Goal: Transaction & Acquisition: Book appointment/travel/reservation

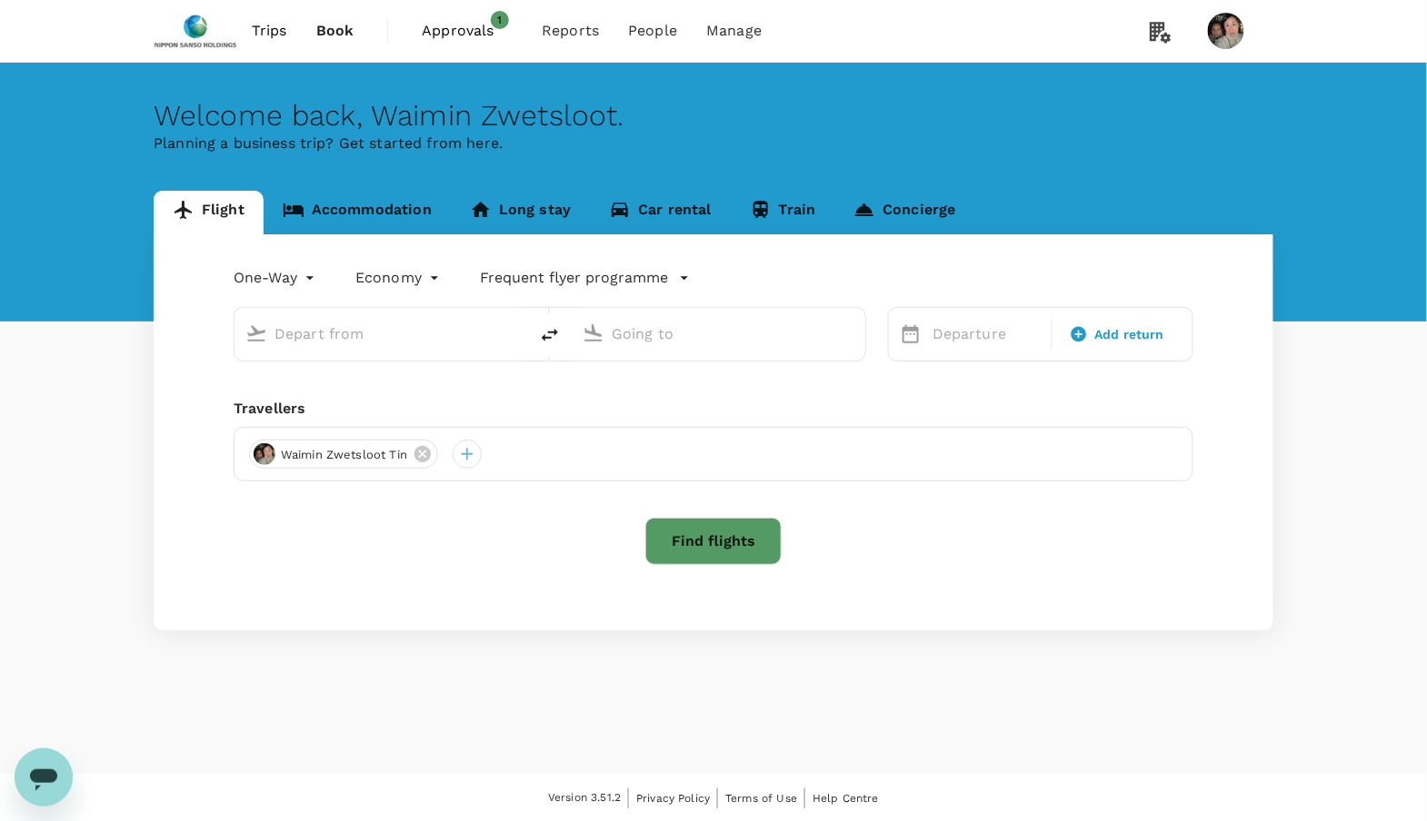
type input "Suvarnabhumi Intl (BKK)"
type input "Singapore Changi (SIN)"
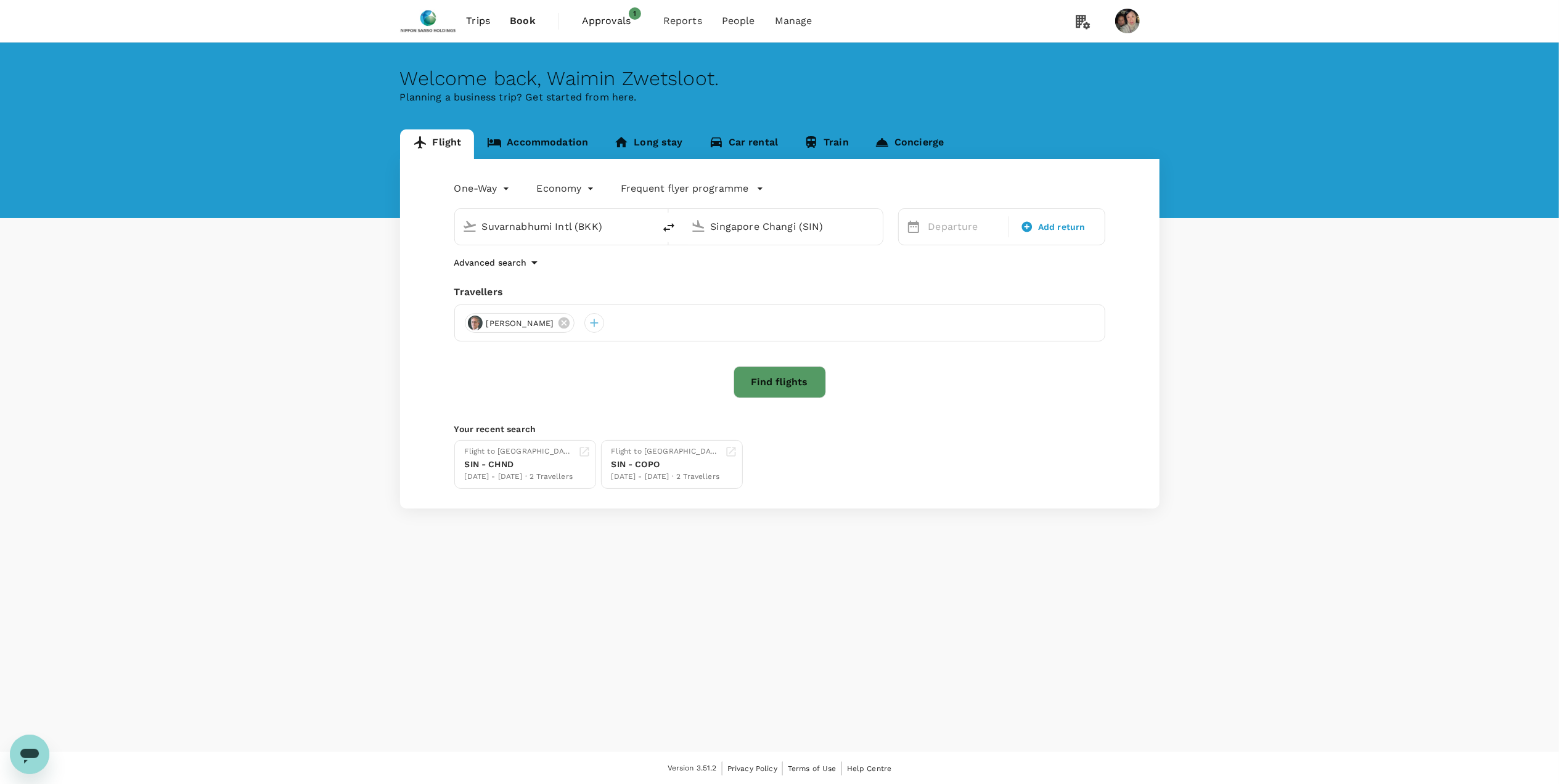
click at [596, 20] on span "Approvals" at bounding box center [613, 21] width 62 height 15
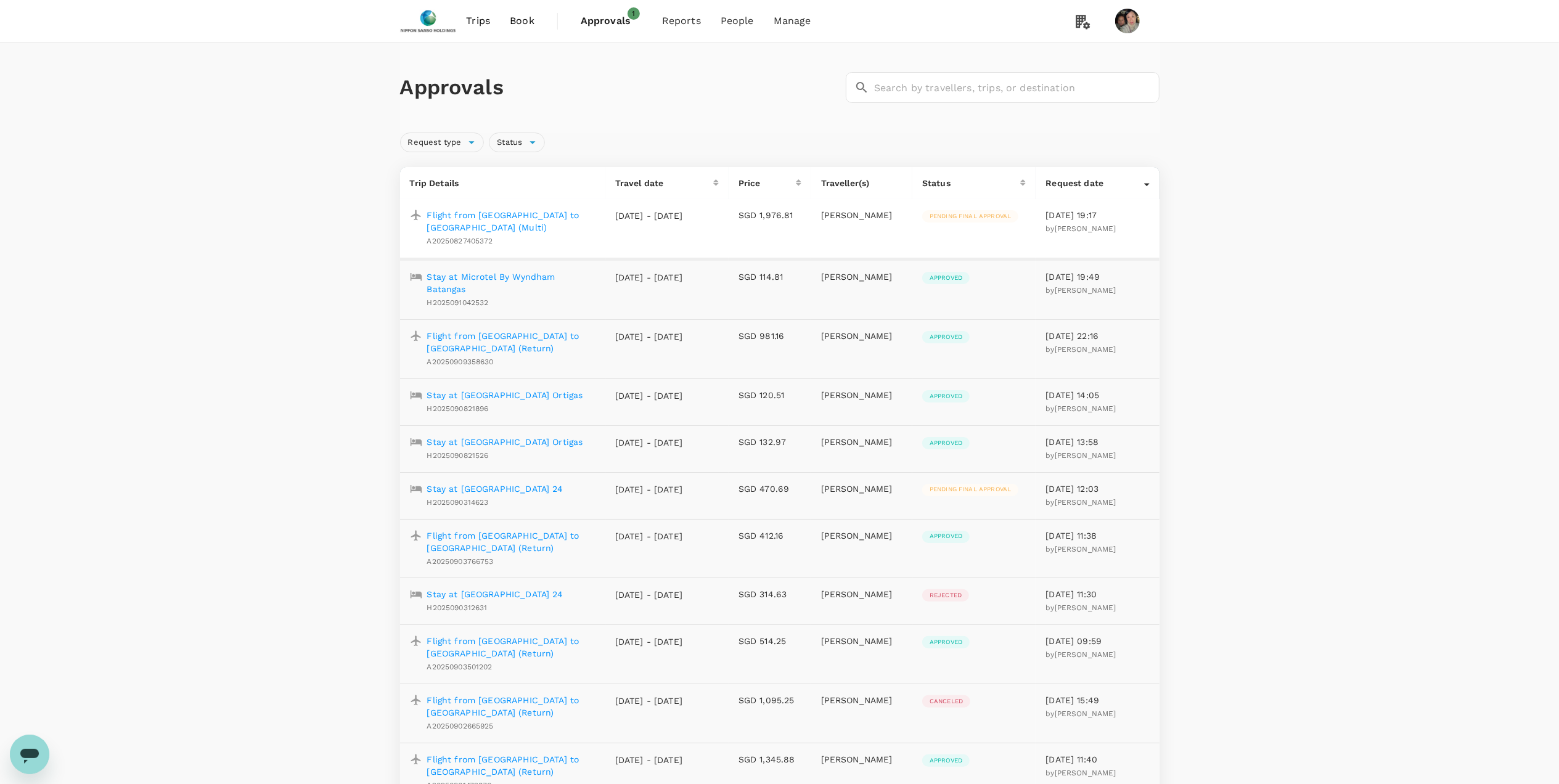
click at [516, 330] on p "Flight from Milano to Humberside (Return)" at bounding box center [512, 342] width 168 height 24
click at [666, 71] on span "Bookings" at bounding box center [667, 68] width 44 height 14
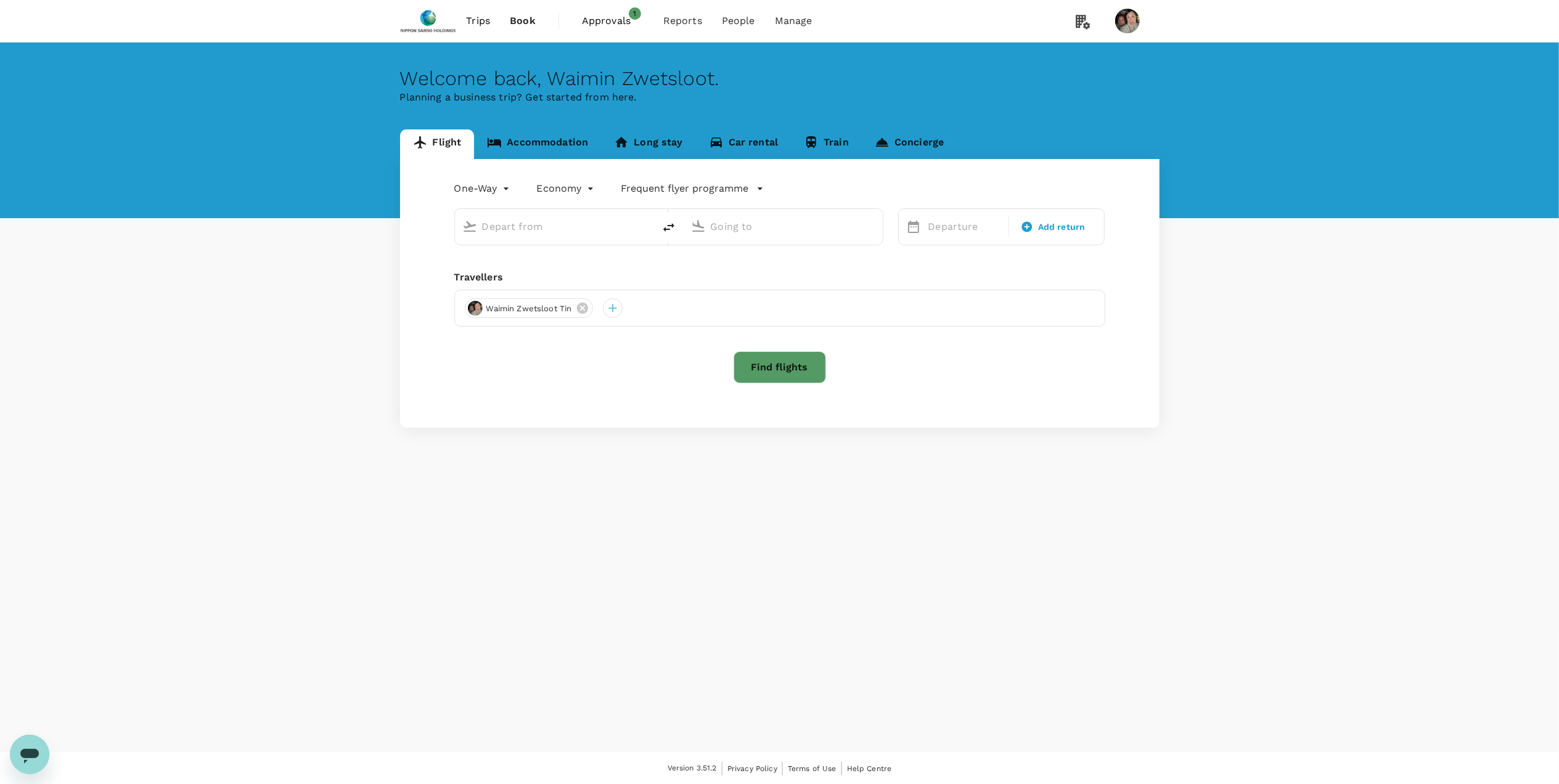
type input "Suvarnabhumi Intl (BKK)"
type input "Singapore Changi (SIN)"
click at [584, 320] on div at bounding box center [594, 323] width 20 height 20
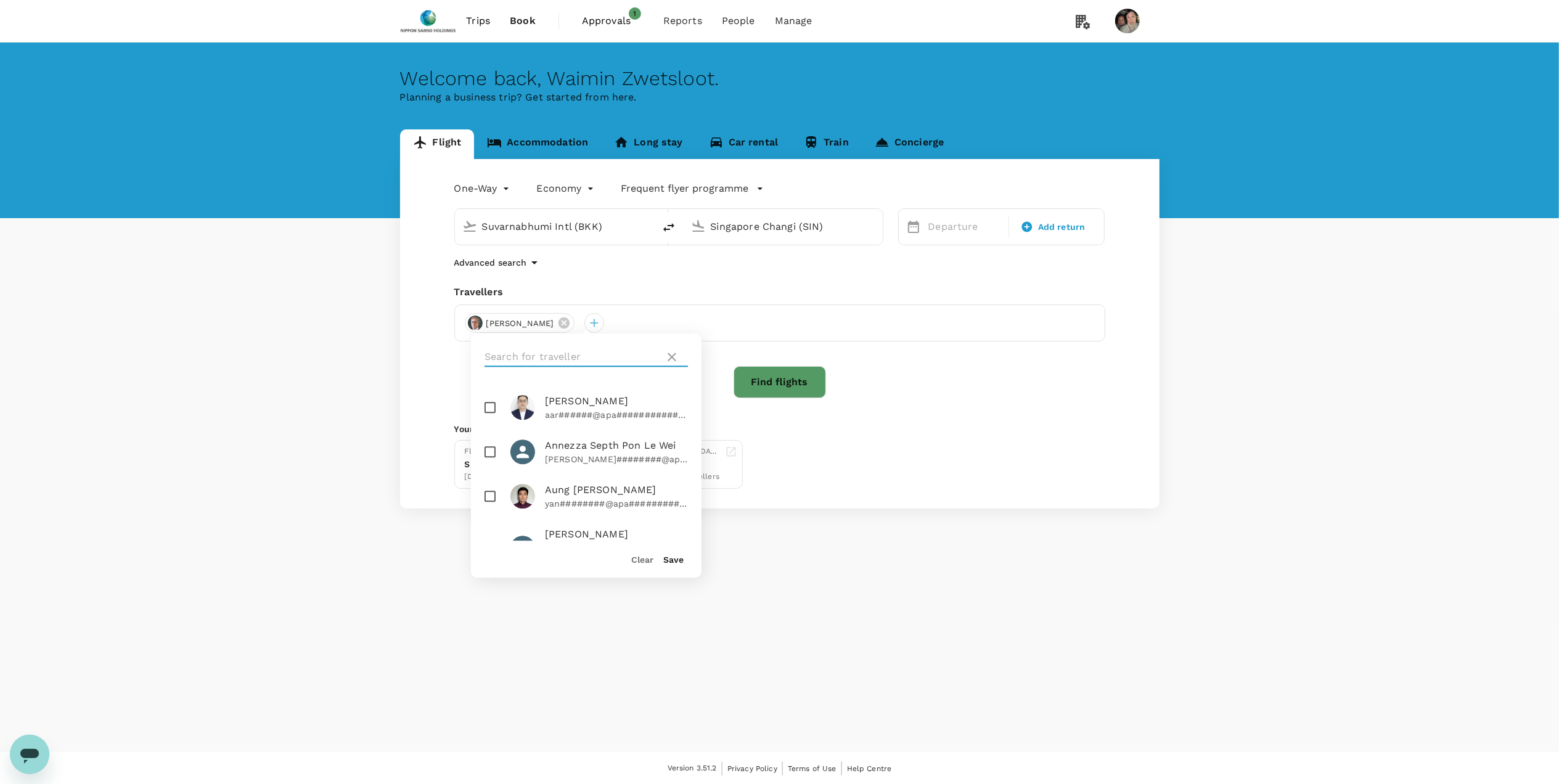
click at [576, 347] on input "text" at bounding box center [572, 357] width 175 height 20
type input "waimin"
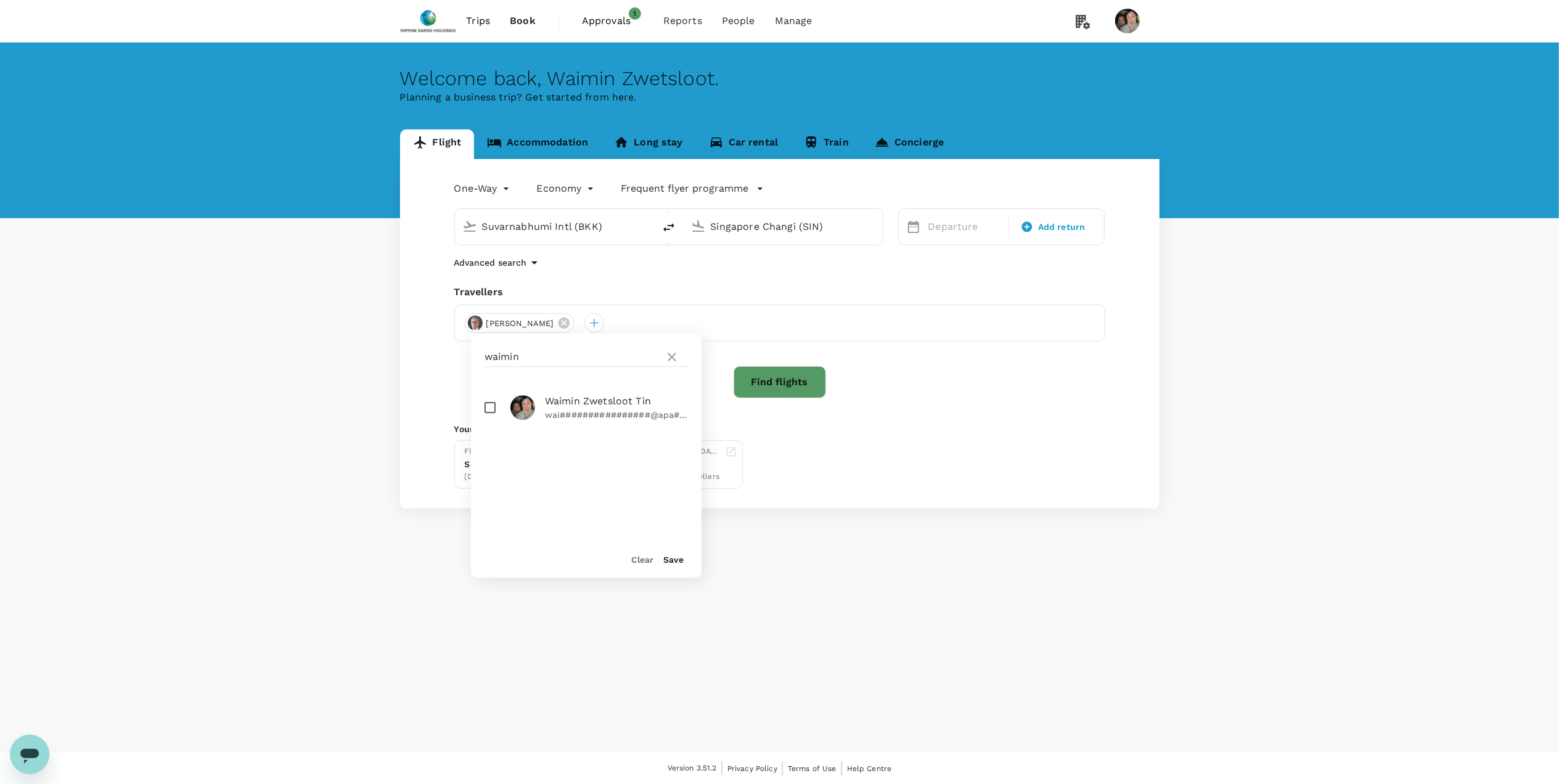
click at [491, 403] on input "checkbox" at bounding box center [490, 408] width 26 height 26
checkbox input "true"
click at [557, 326] on icon at bounding box center [564, 323] width 14 height 14
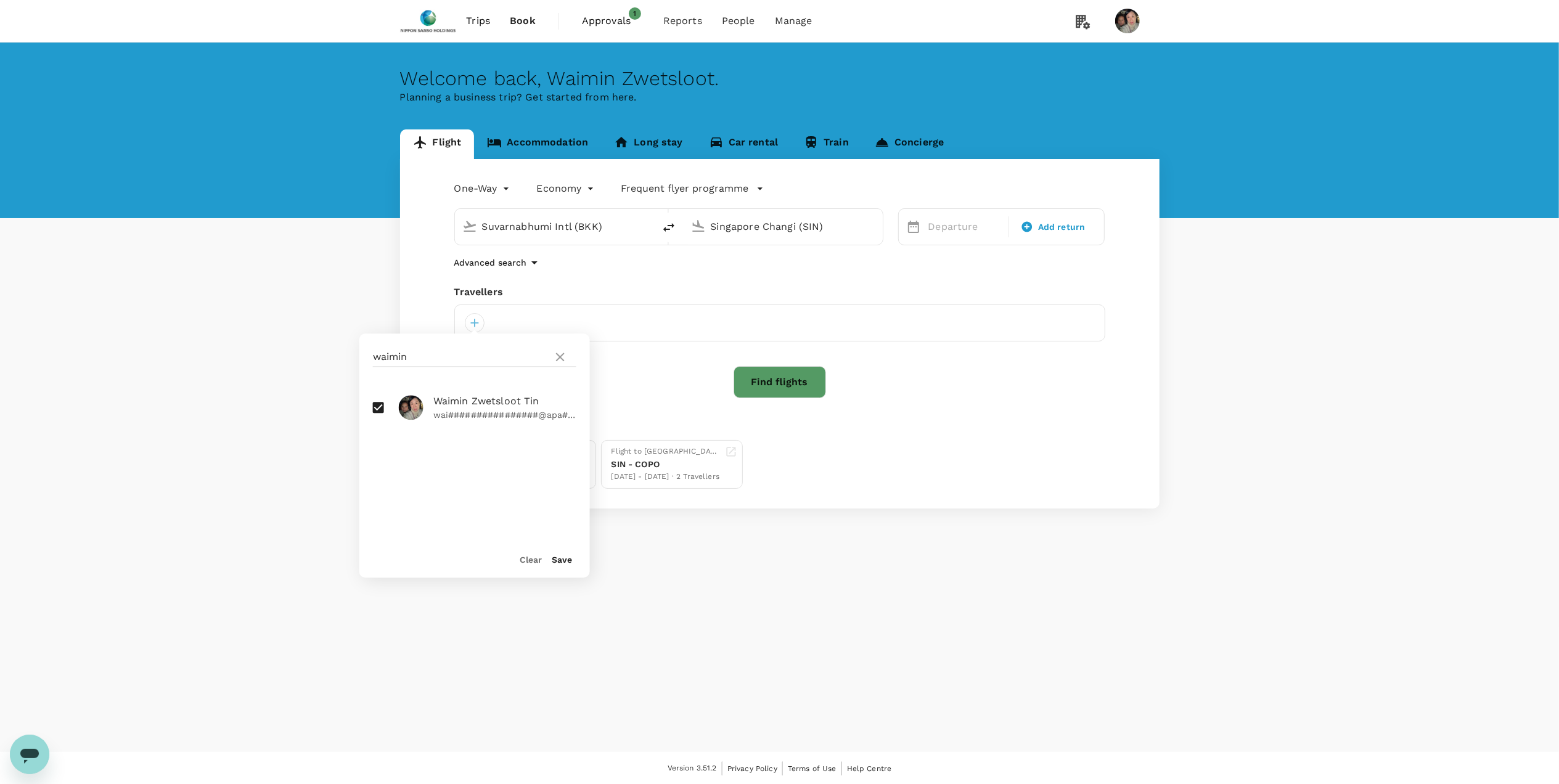
click at [775, 418] on div "One-Way oneway Economy economy Frequent flyer programme Suvarnabhumi Intl (BKK)…" at bounding box center [780, 333] width 759 height 349
click at [564, 321] on div at bounding box center [780, 323] width 651 height 37
click at [476, 323] on div at bounding box center [474, 323] width 20 height 20
drag, startPoint x: 558, startPoint y: 560, endPoint x: 555, endPoint y: 555, distance: 5.8
click at [558, 560] on button "Save" at bounding box center [562, 560] width 20 height 10
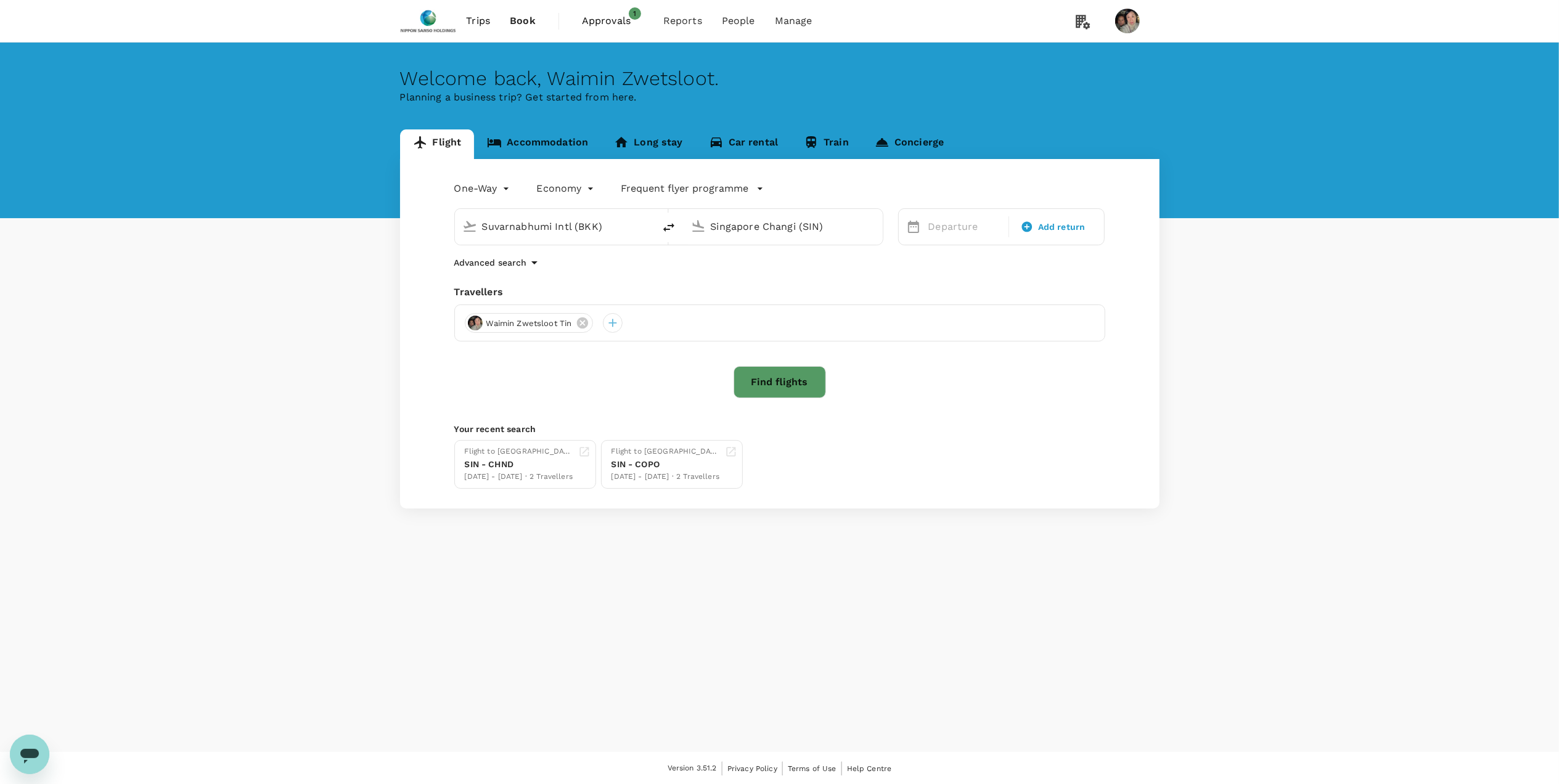
click at [611, 223] on input "Suvarnabhumi Intl (BKK)" at bounding box center [555, 227] width 146 height 19
click at [576, 273] on p "Tokyo Intl" at bounding box center [572, 275] width 215 height 12
type input "Tokyo Intl (HND)"
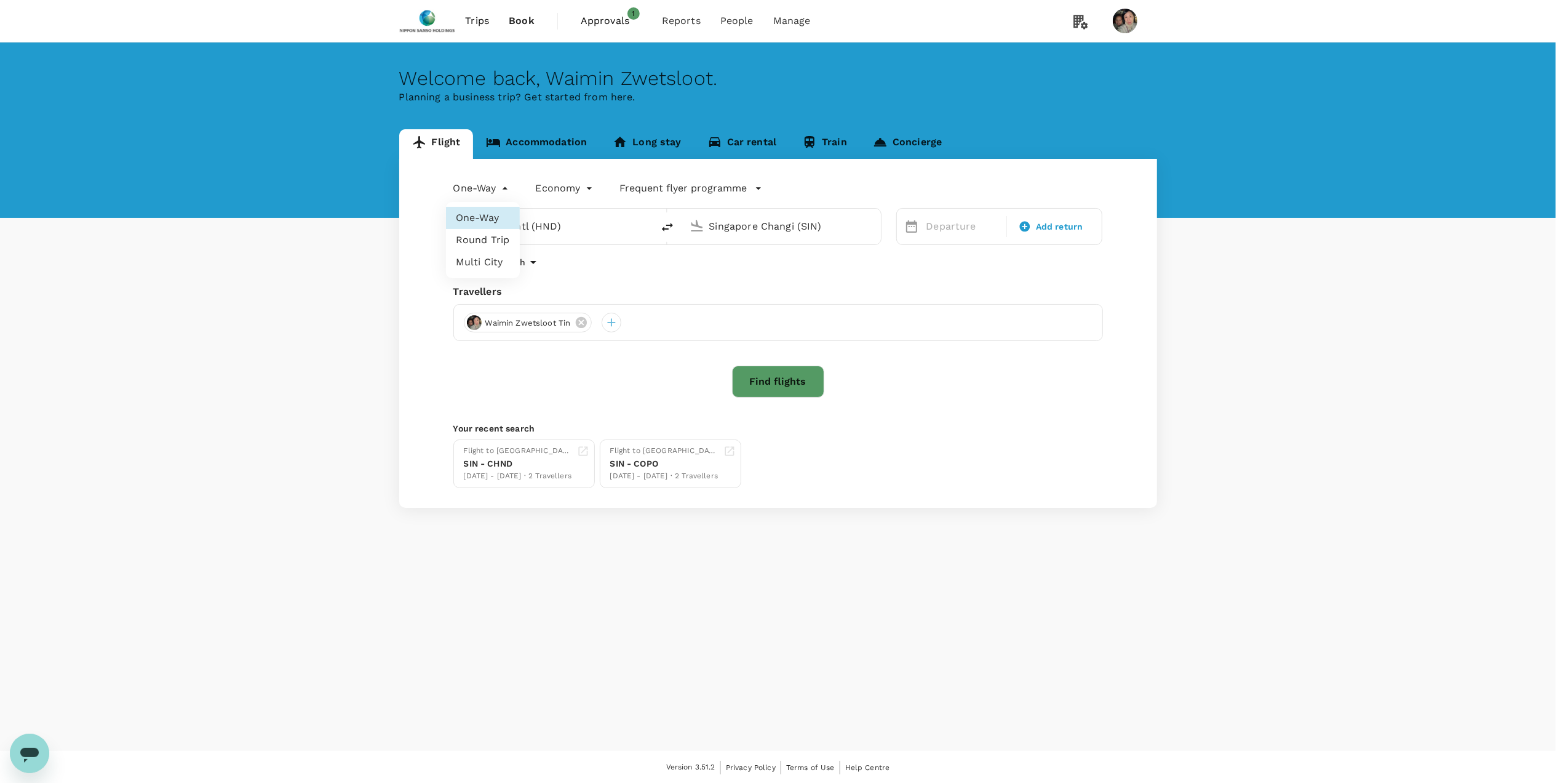
click at [476, 186] on body "Trips Book Approvals 1 Reports People Manage Welcome back , Waimin Zwetsloot . …" at bounding box center [784, 392] width 1568 height 784
drag, startPoint x: 483, startPoint y: 213, endPoint x: 498, endPoint y: 207, distance: 16.2
click at [481, 213] on li "One-Way" at bounding box center [483, 217] width 74 height 22
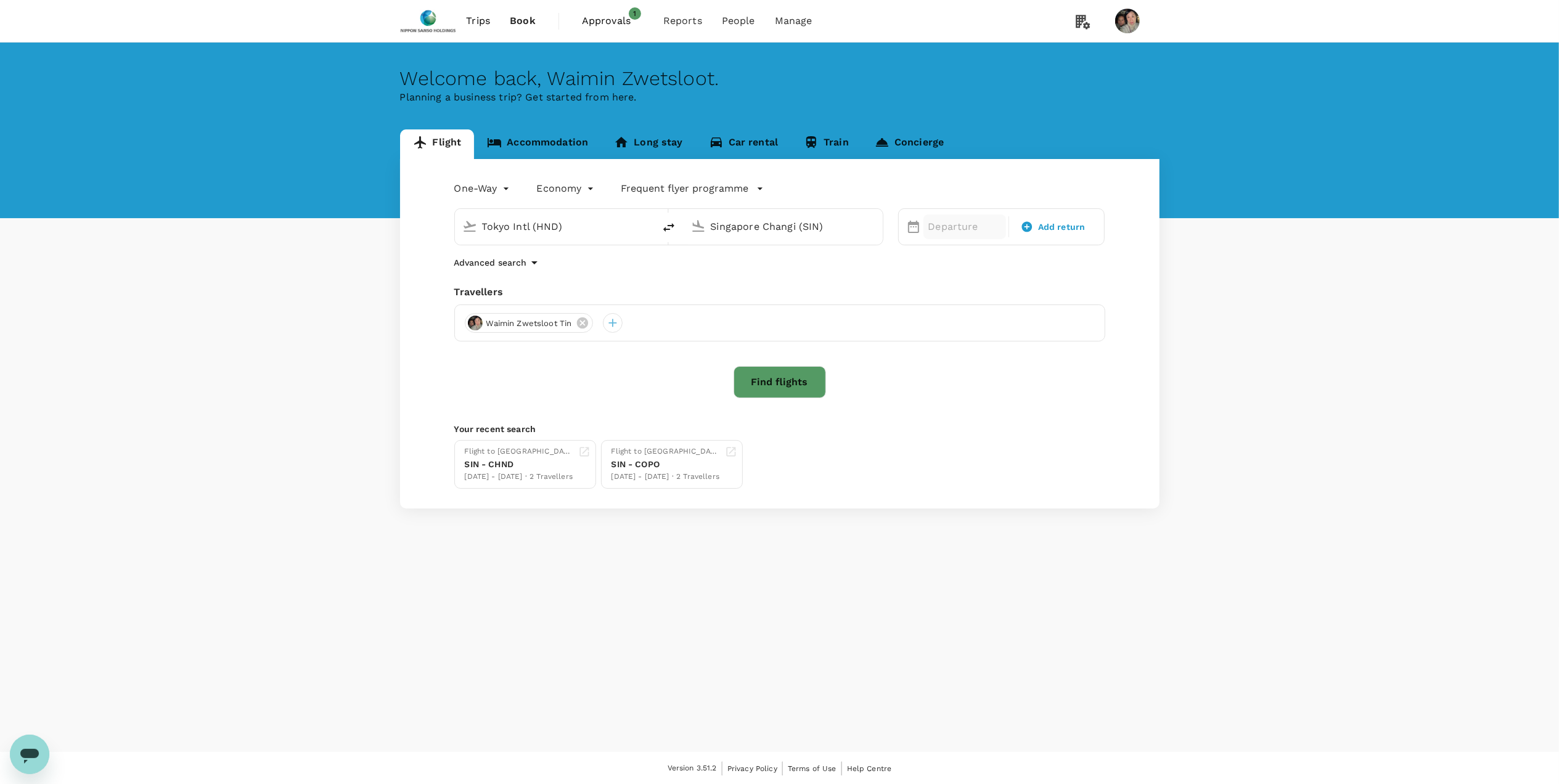
click at [938, 224] on p "Departure" at bounding box center [964, 227] width 73 height 15
click at [1239, 267] on button "Next Month" at bounding box center [1239, 267] width 20 height 20
click at [1240, 267] on button "Next Month" at bounding box center [1239, 267] width 20 height 20
click at [1242, 383] on div "27" at bounding box center [1235, 380] width 24 height 24
click at [806, 378] on button "Find flights" at bounding box center [780, 382] width 92 height 32
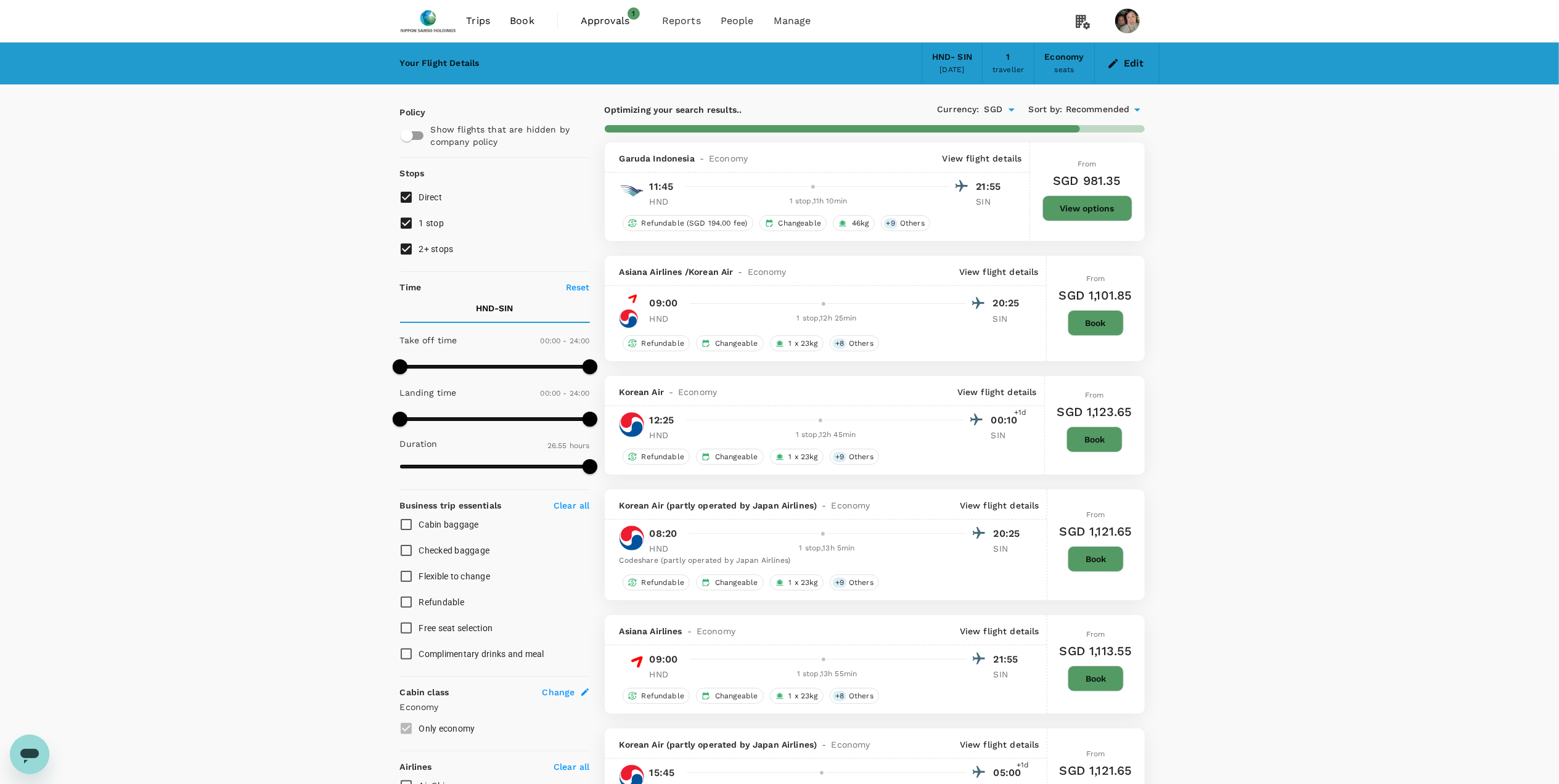
type input "2020"
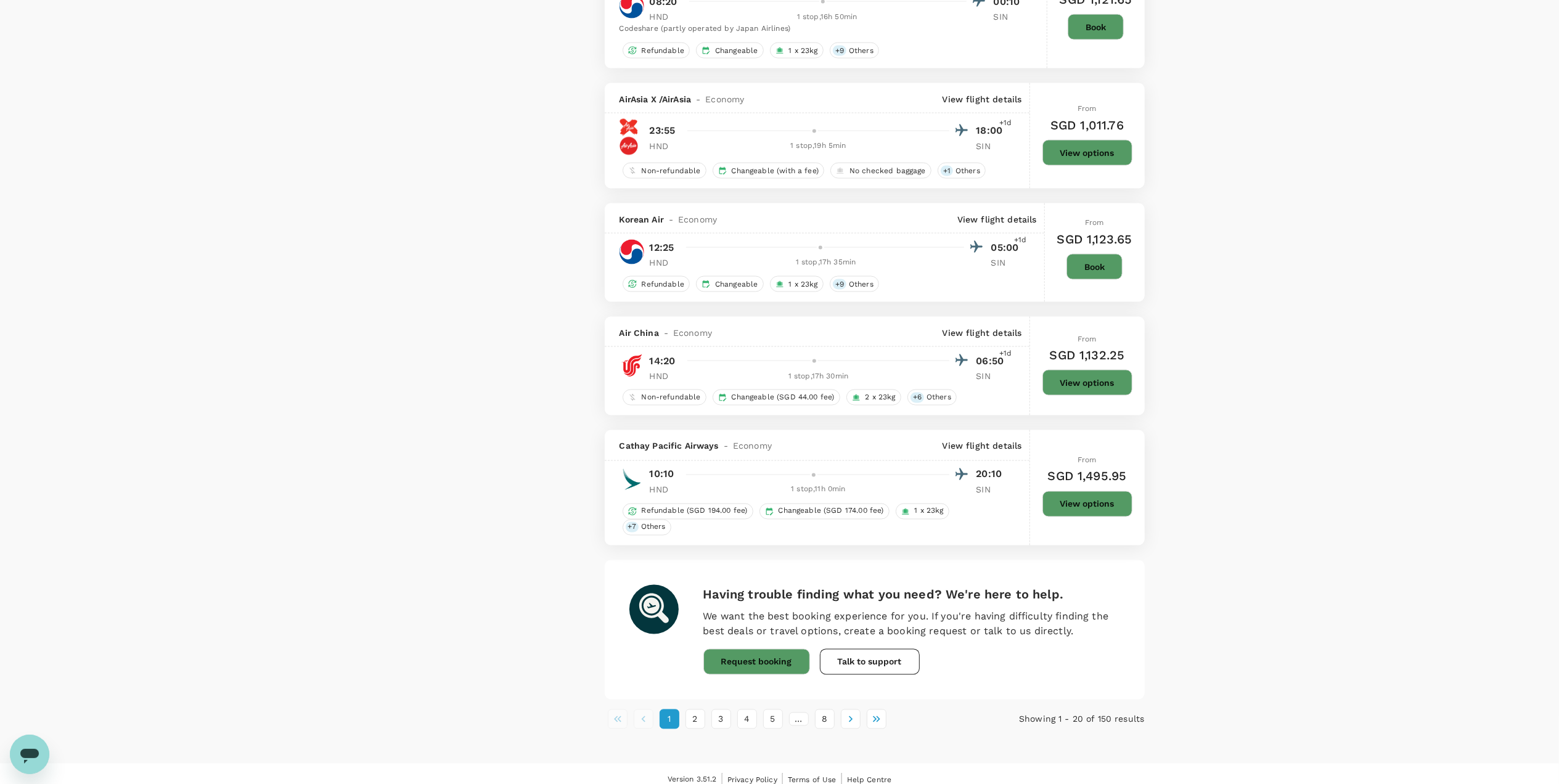
scroll to position [1973, 0]
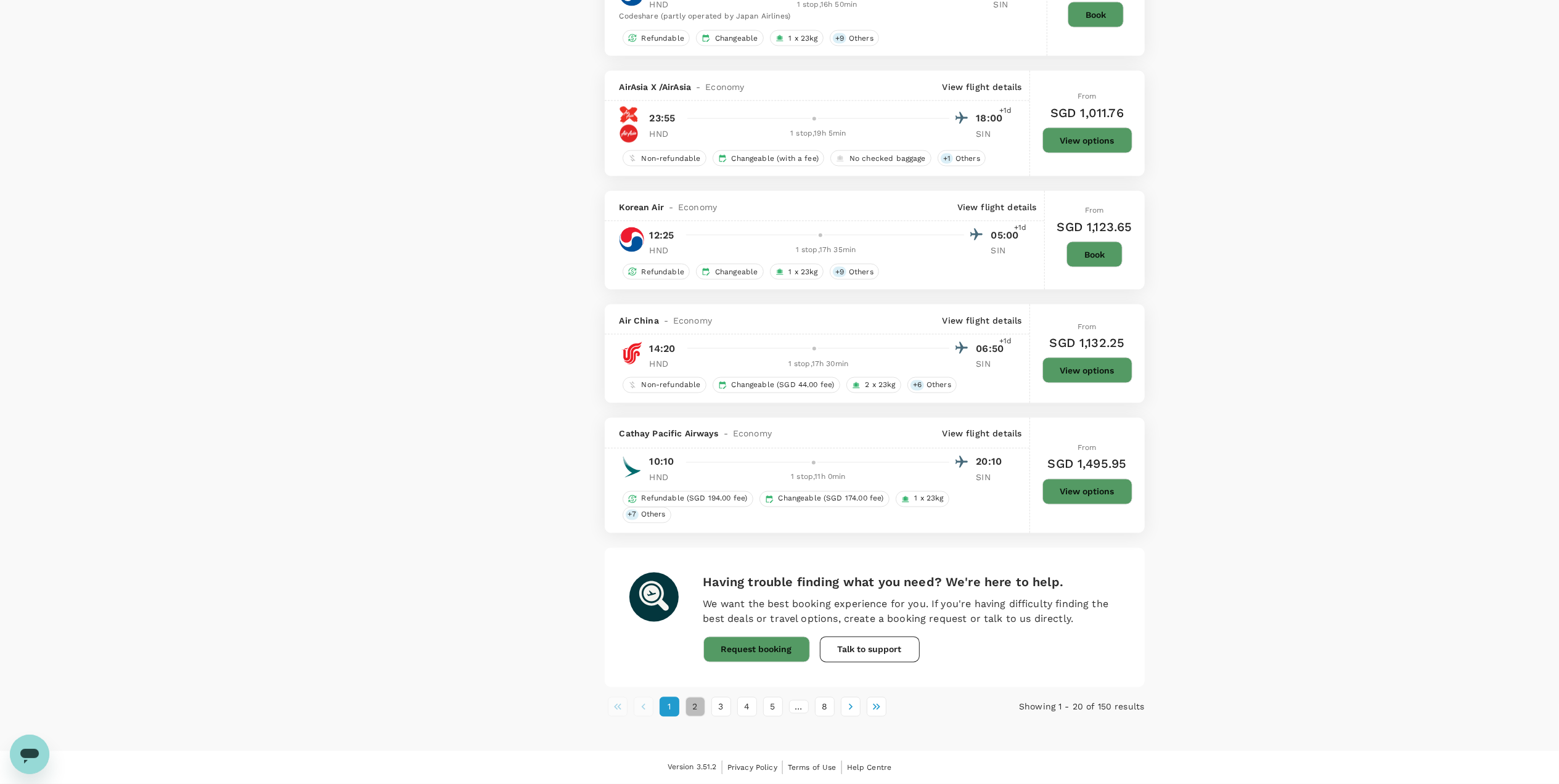
click at [694, 705] on button "2" at bounding box center [695, 707] width 20 height 20
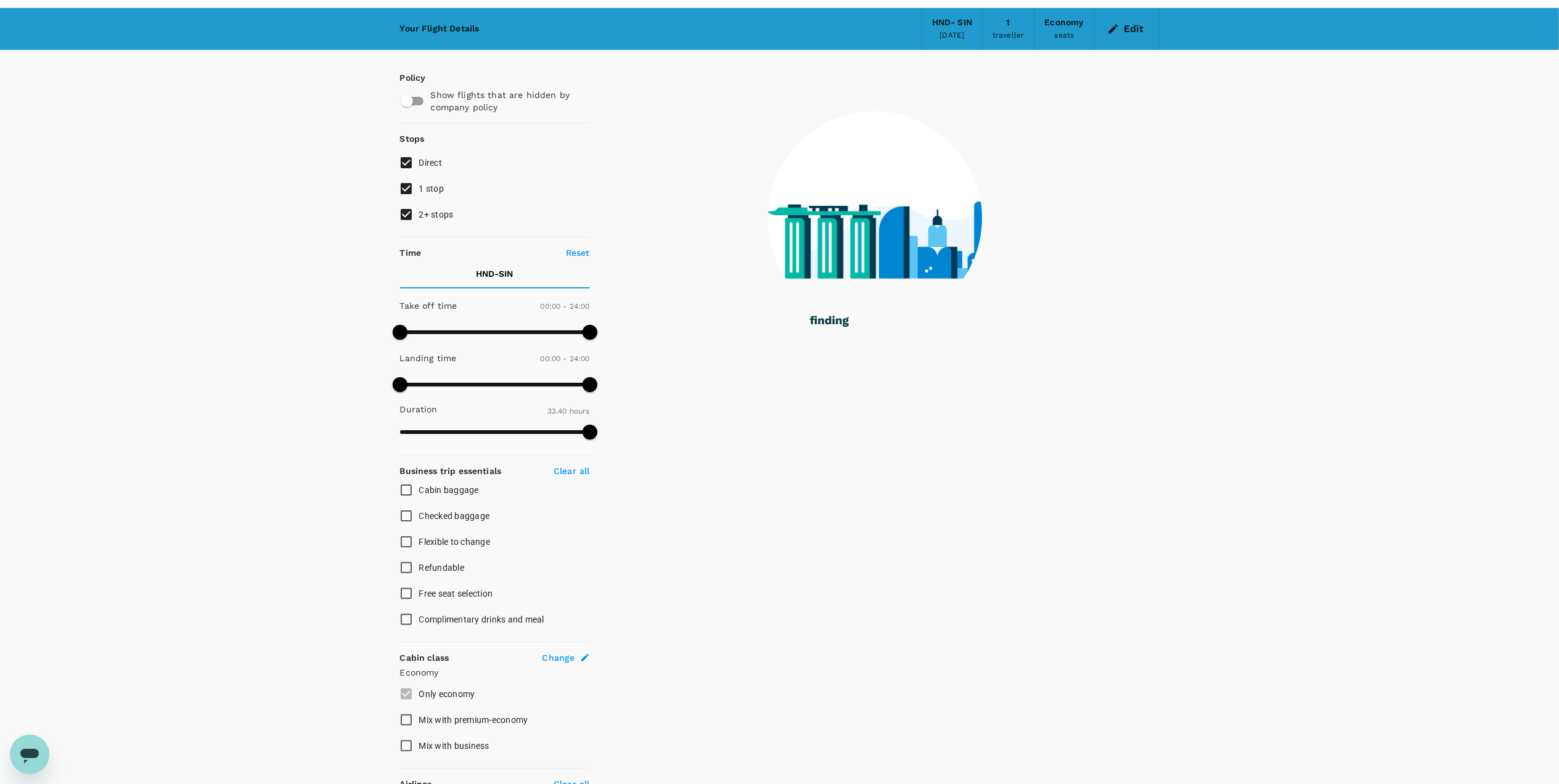
scroll to position [0, 0]
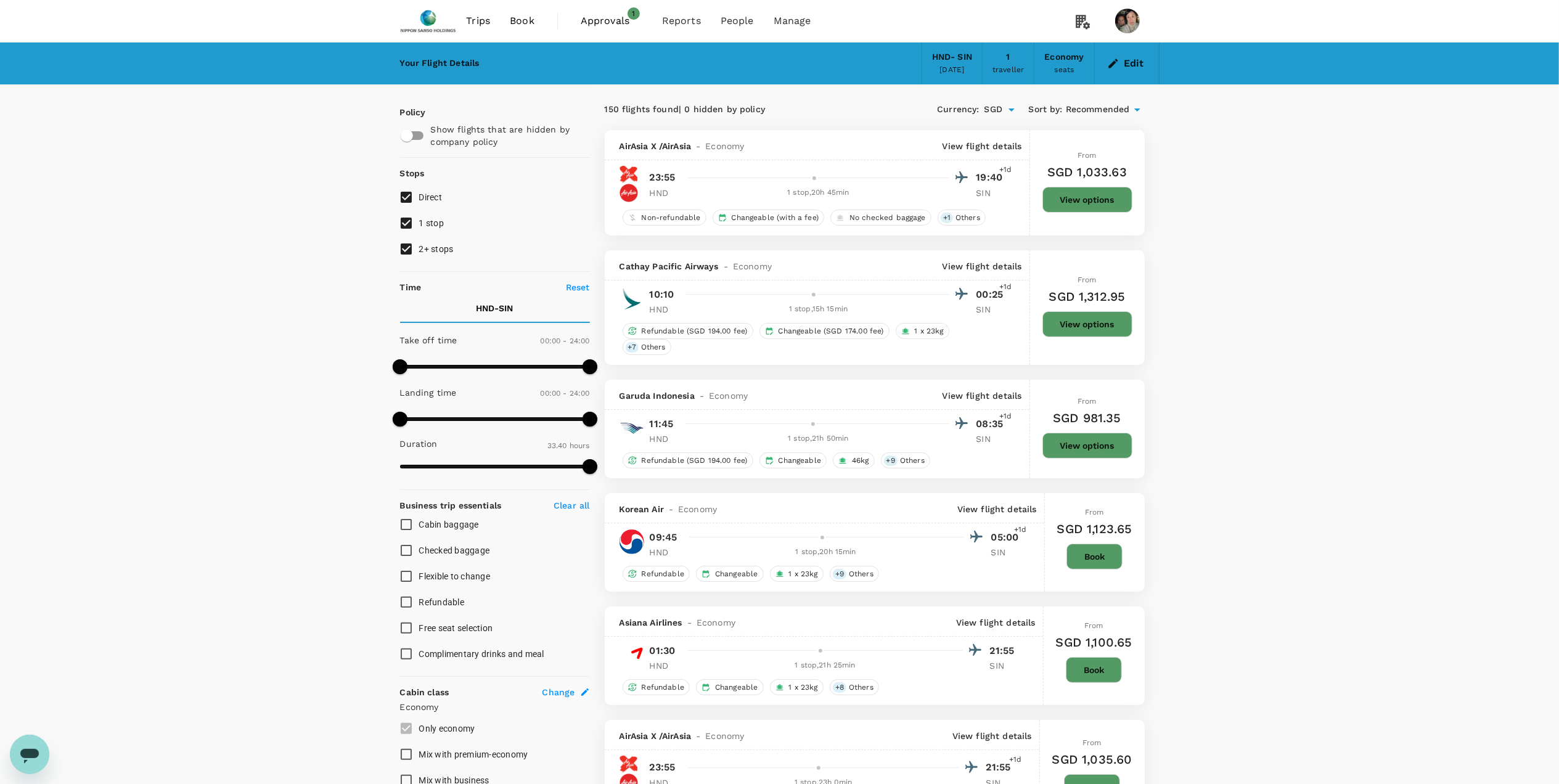
click at [405, 245] on input "2+ stops" at bounding box center [406, 249] width 26 height 26
checkbox input "false"
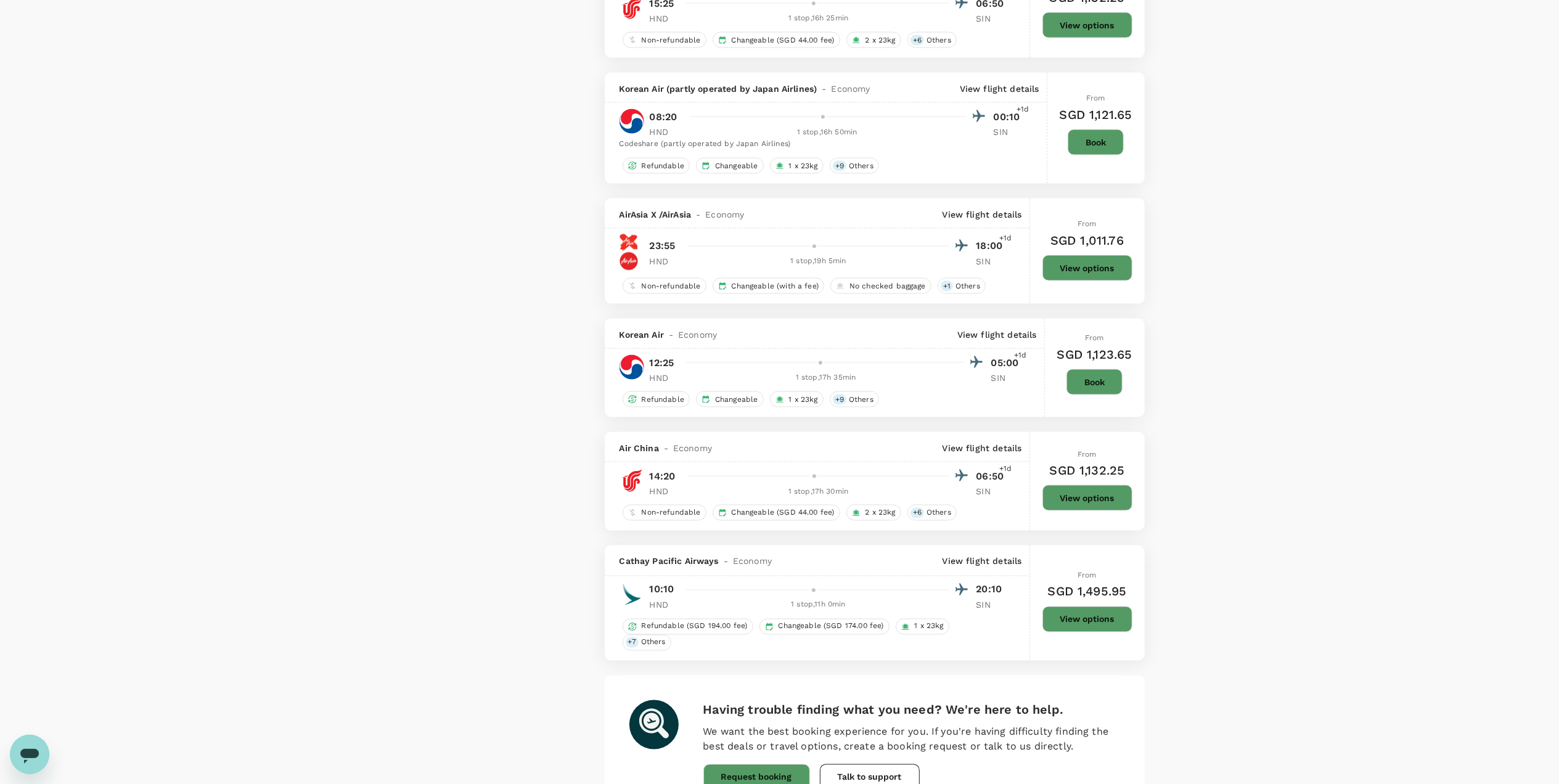
scroll to position [1972, 0]
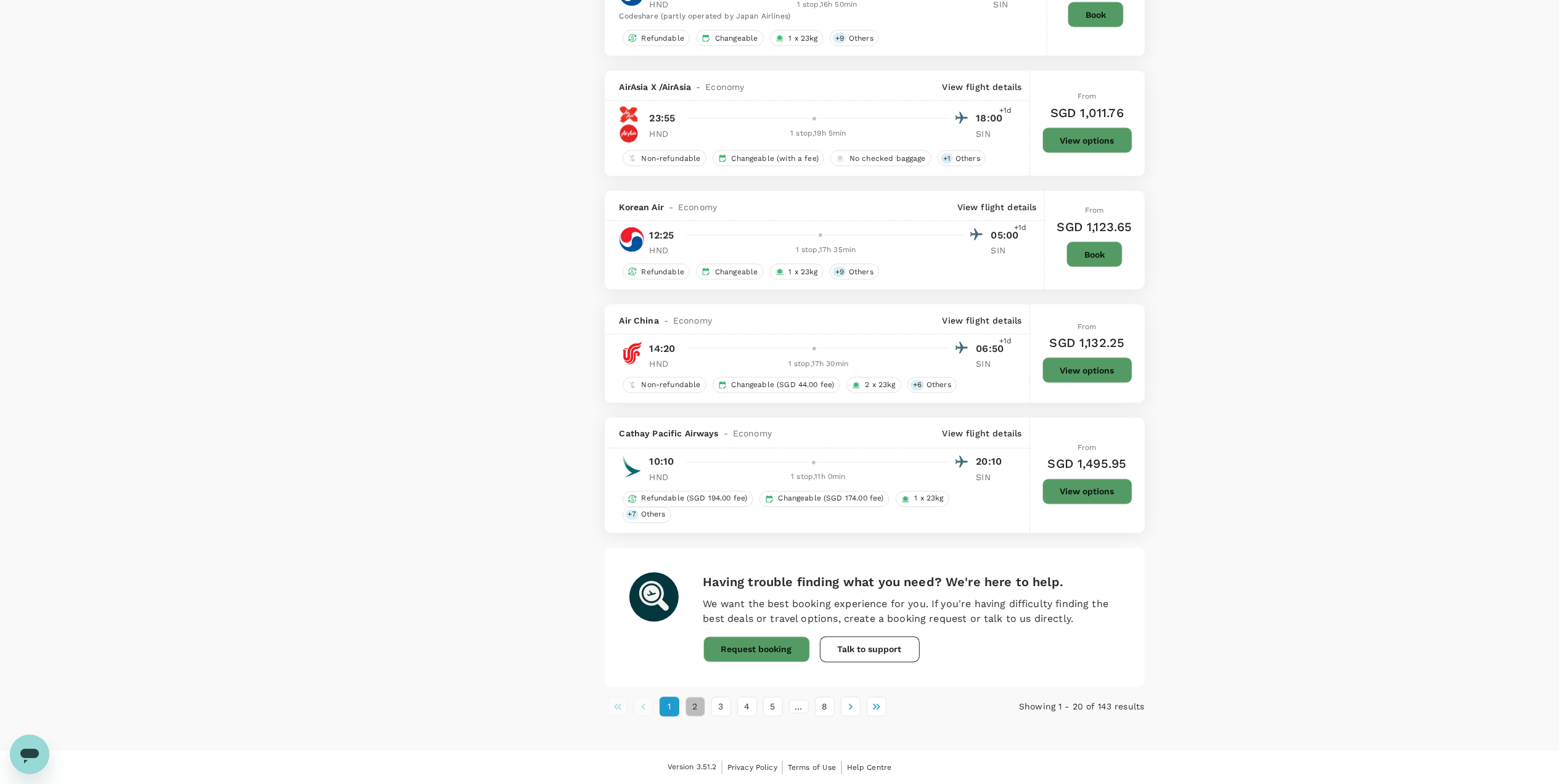
click at [694, 713] on button "2" at bounding box center [695, 707] width 20 height 20
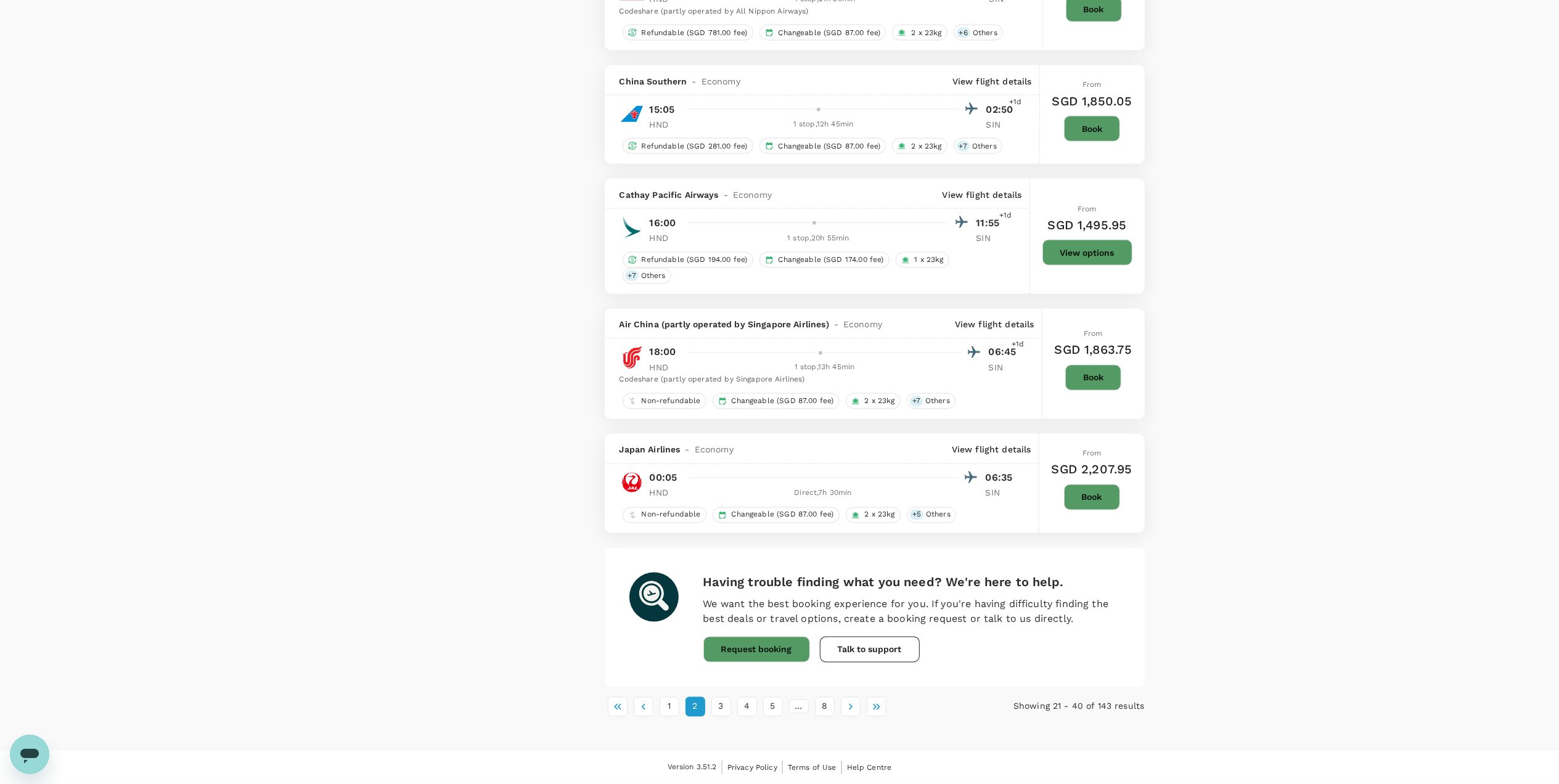
scroll to position [2087, 0]
click at [718, 713] on button "3" at bounding box center [721, 707] width 20 height 20
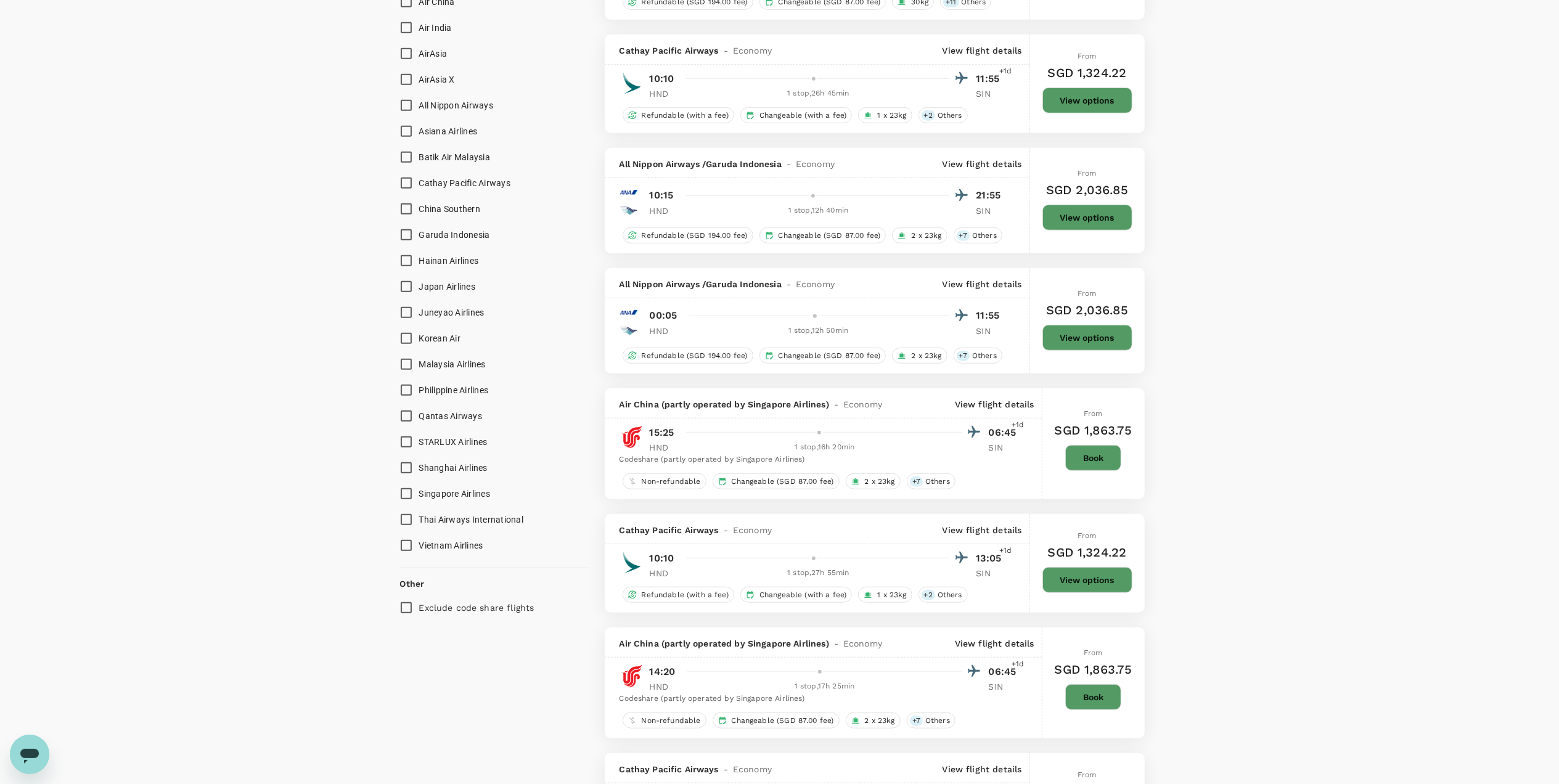
scroll to position [739, 0]
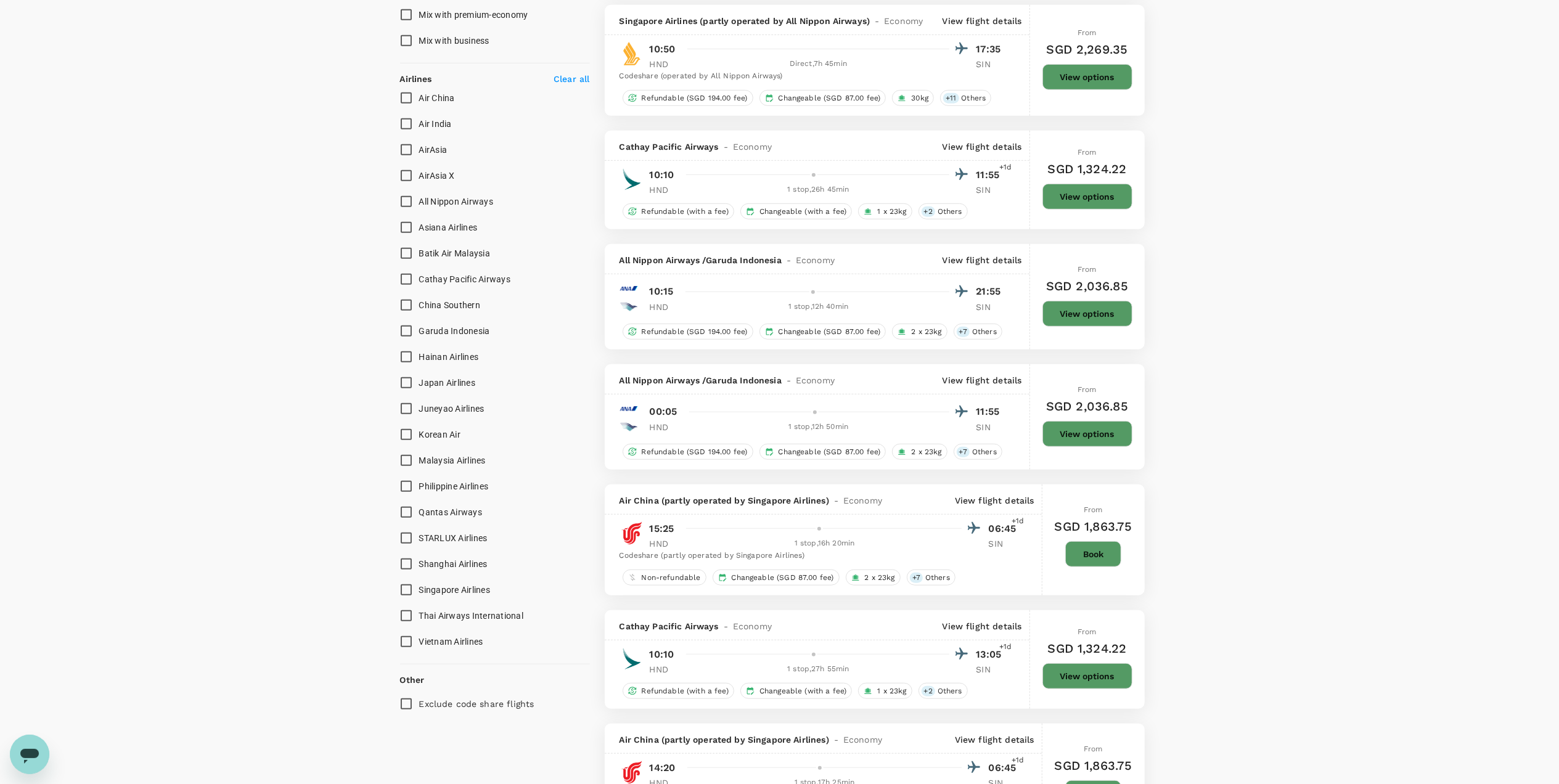
click at [412, 279] on input "Cathay Pacific Airways" at bounding box center [406, 279] width 26 height 26
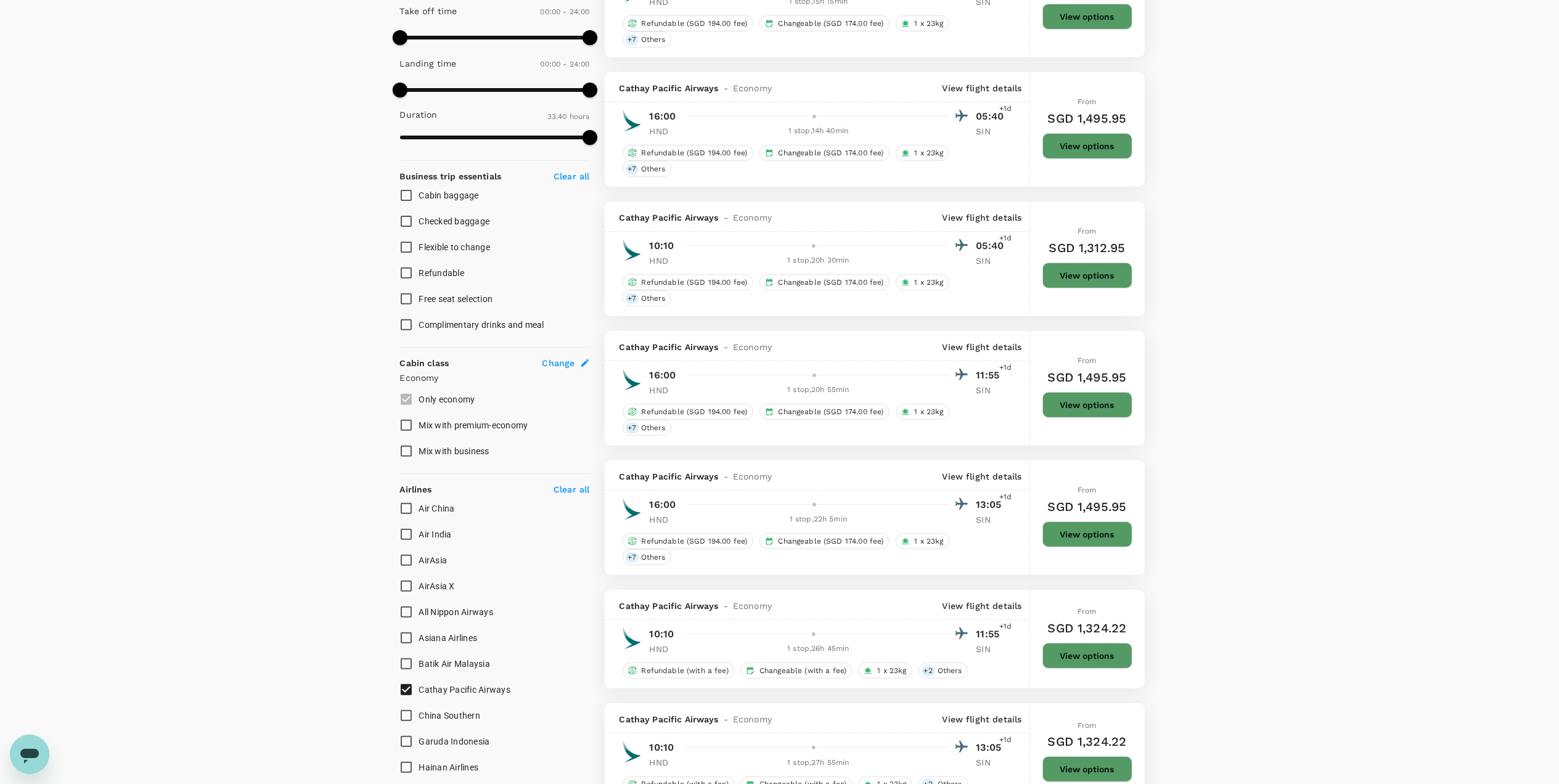
scroll to position [328, 0]
checkbox input "false"
checkbox input "true"
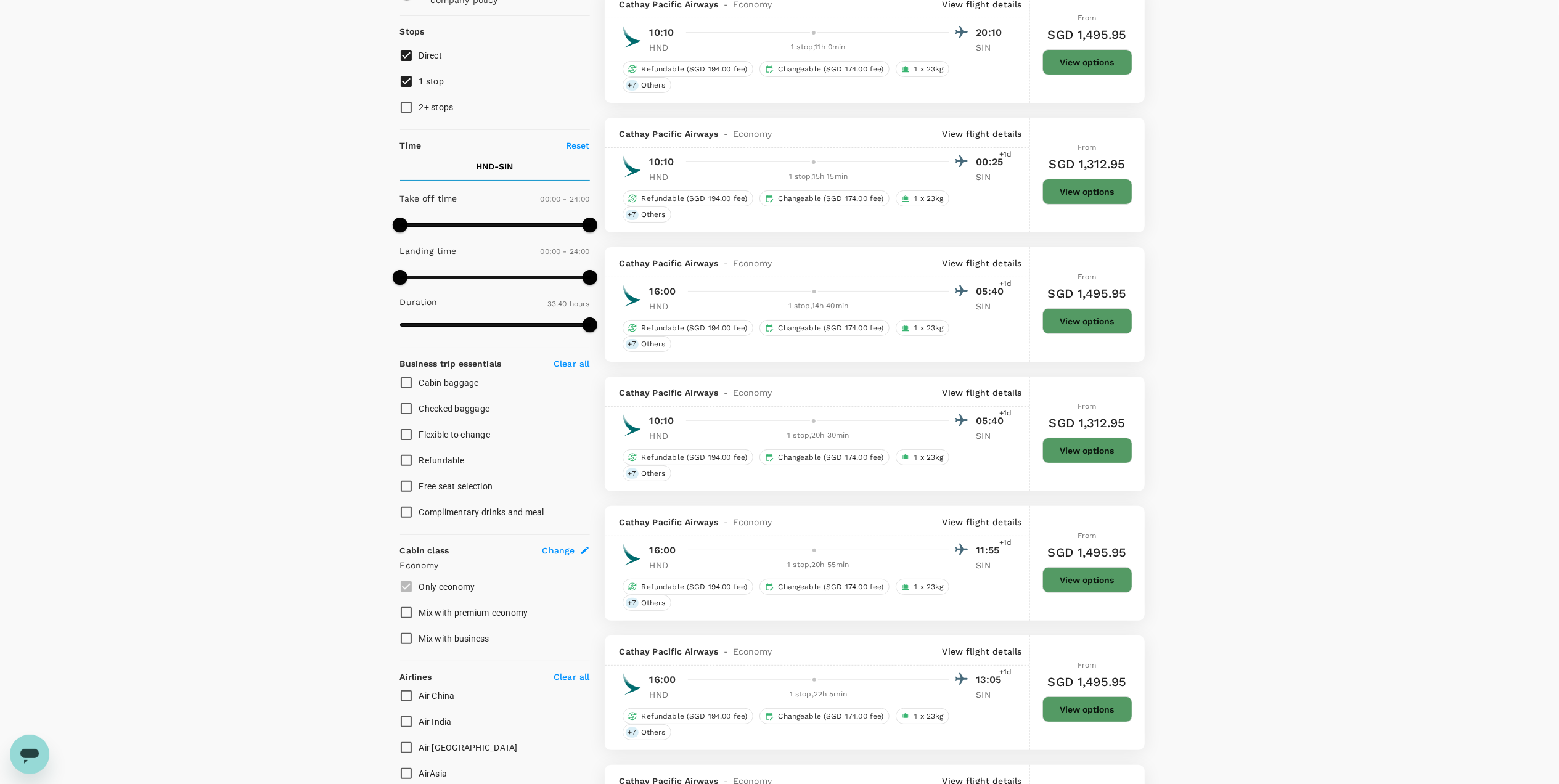
scroll to position [0, 0]
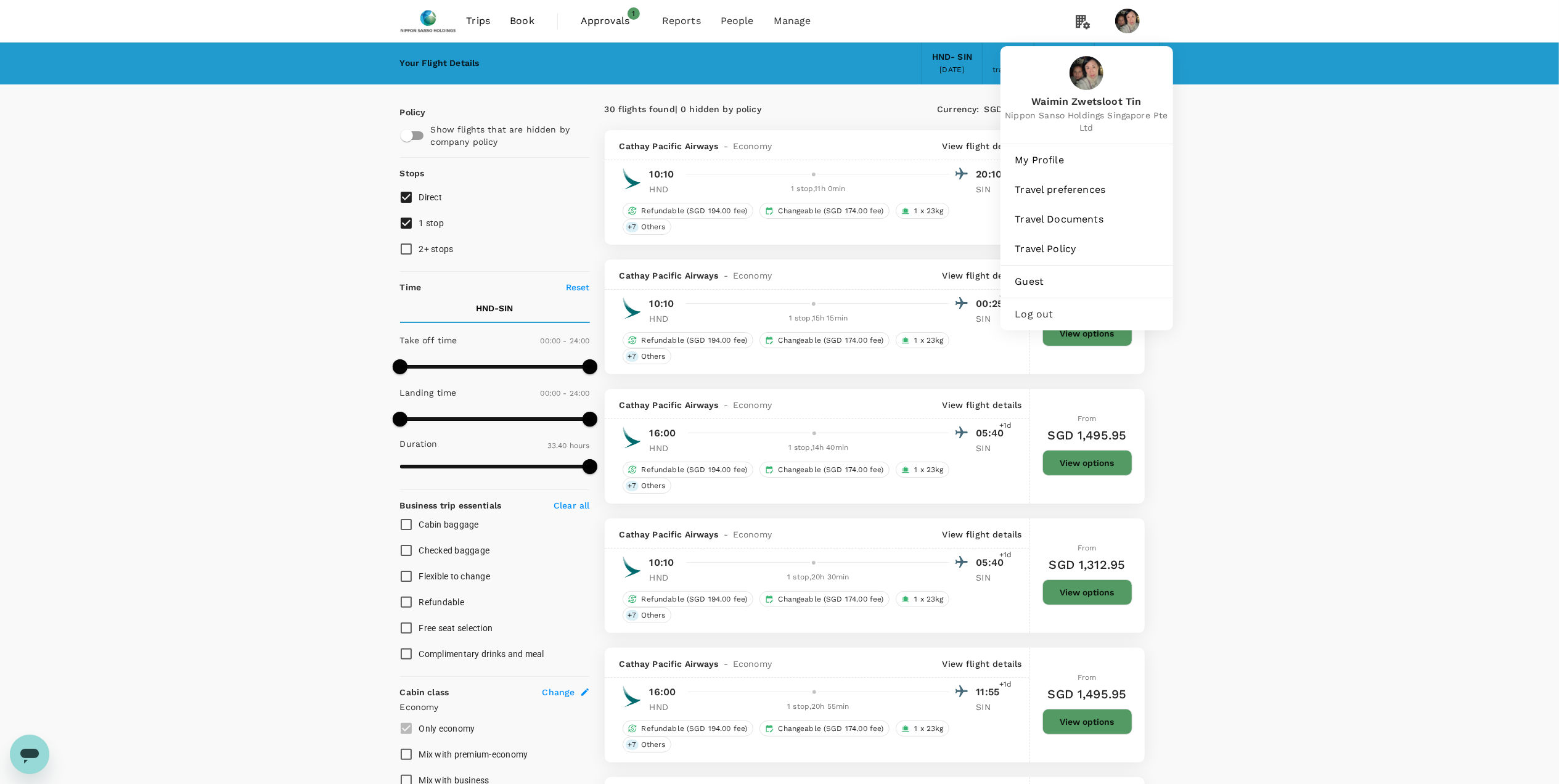
click at [1127, 23] on img at bounding box center [1128, 21] width 24 height 24
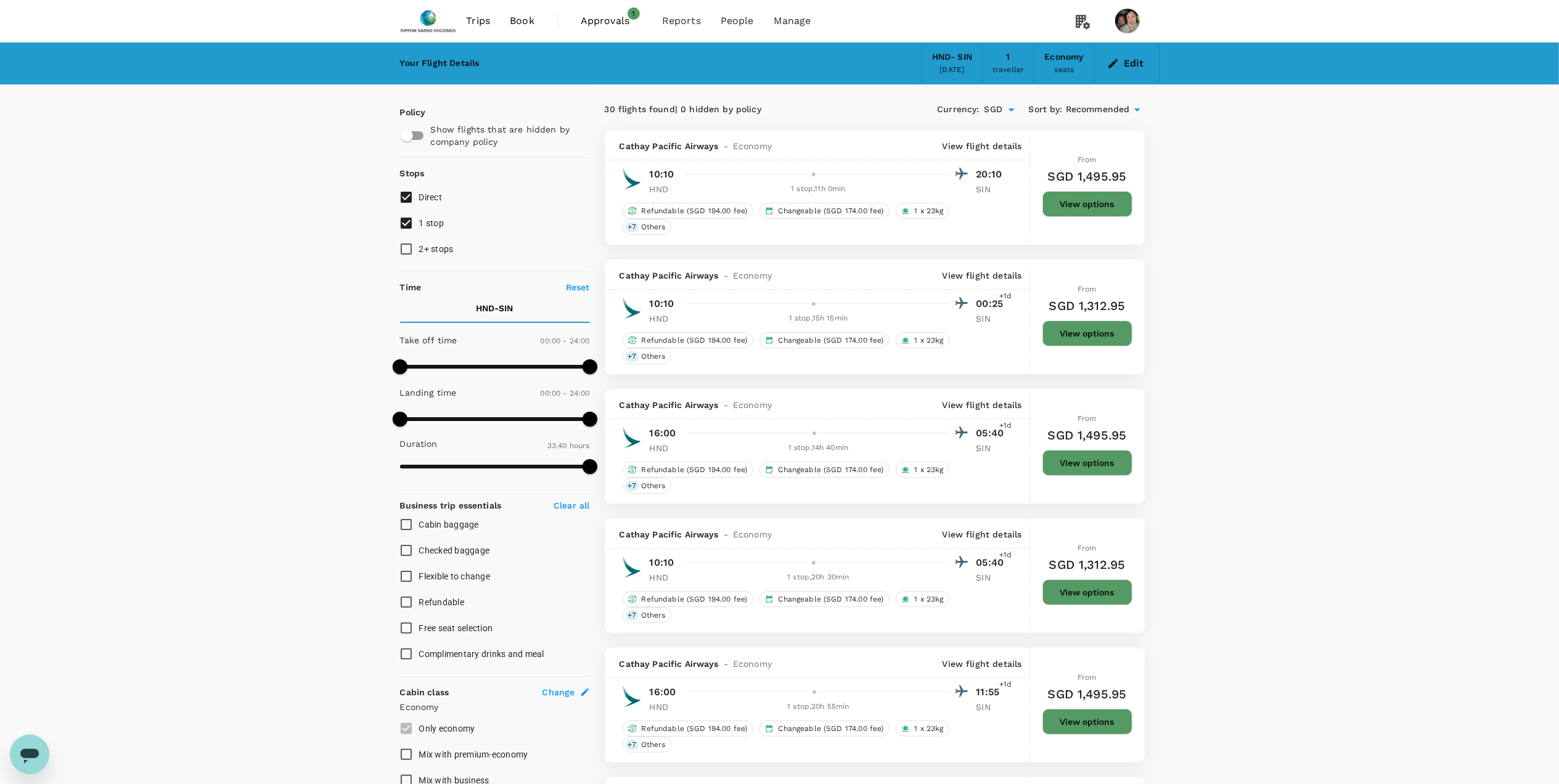
click at [1127, 23] on img at bounding box center [1128, 21] width 24 height 24
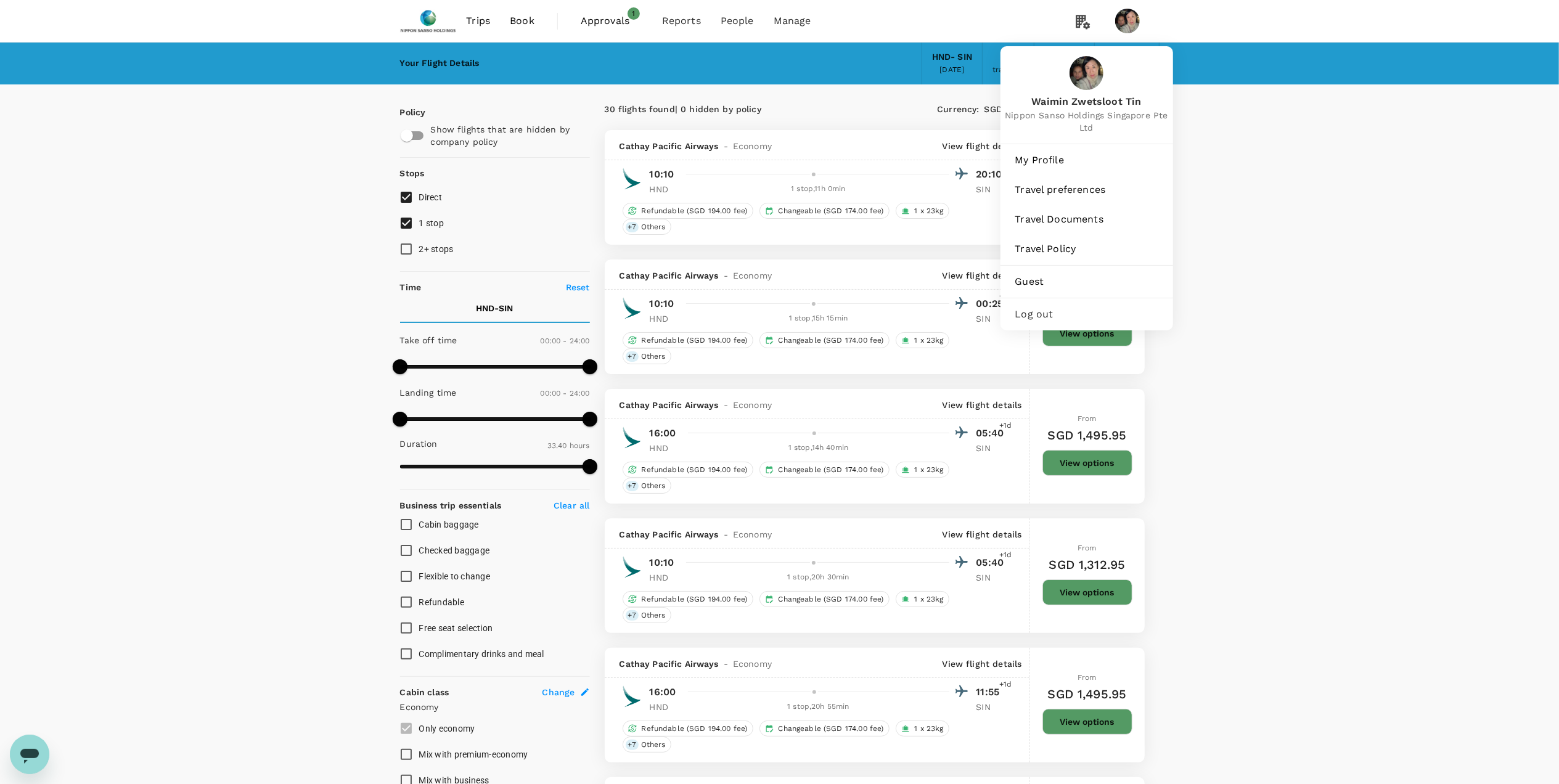
click at [1031, 321] on span "Log out" at bounding box center [1087, 314] width 143 height 15
